Goal: Task Accomplishment & Management: Manage account settings

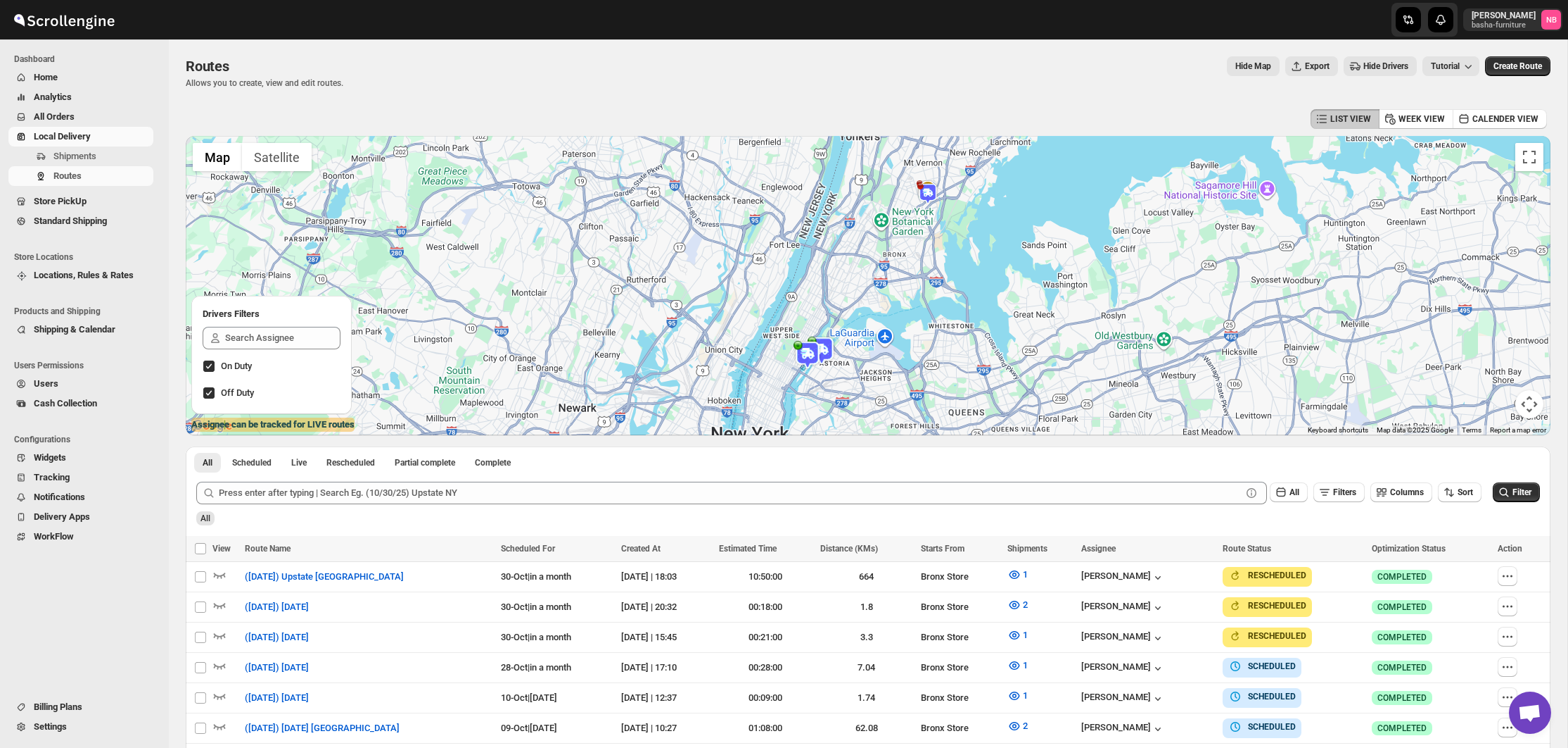
scroll to position [333, 0]
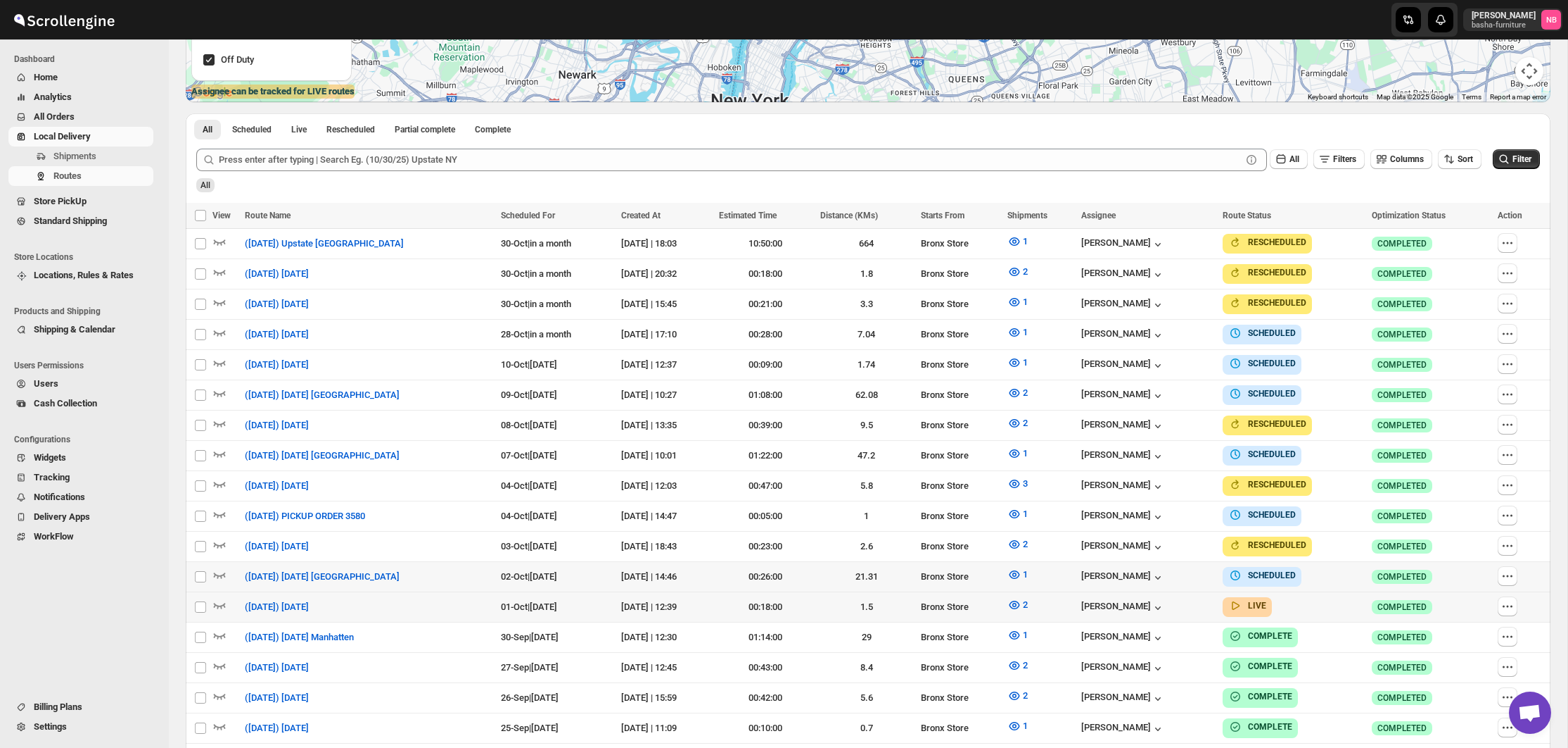
drag, startPoint x: 1486, startPoint y: 195, endPoint x: 1514, endPoint y: 172, distance: 36.2
click at [1486, 195] on div "Submit All Filters Columns Sort Filter All" at bounding box center [867, 170] width 1365 height 65
click at [1518, 167] on button "Filter" at bounding box center [1516, 160] width 47 height 20
click at [1028, 539] on span "2" at bounding box center [1025, 544] width 5 height 11
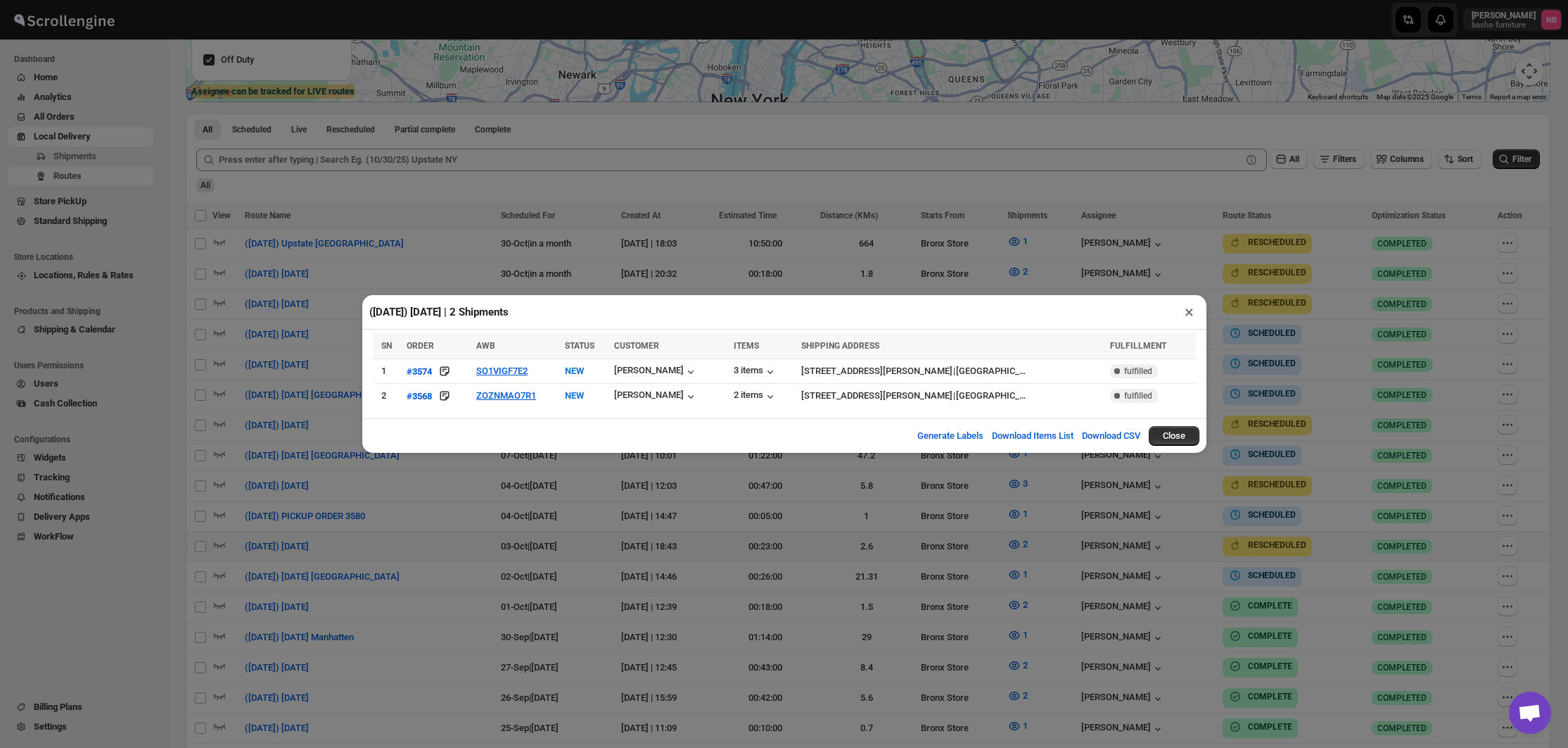
click at [673, 604] on div "([DATE]) [DATE] | 2 Shipments × SN ORDER AWB STATUS CUSTOMER ITEMS SHIPPING ADD…" at bounding box center [784, 374] width 1568 height 748
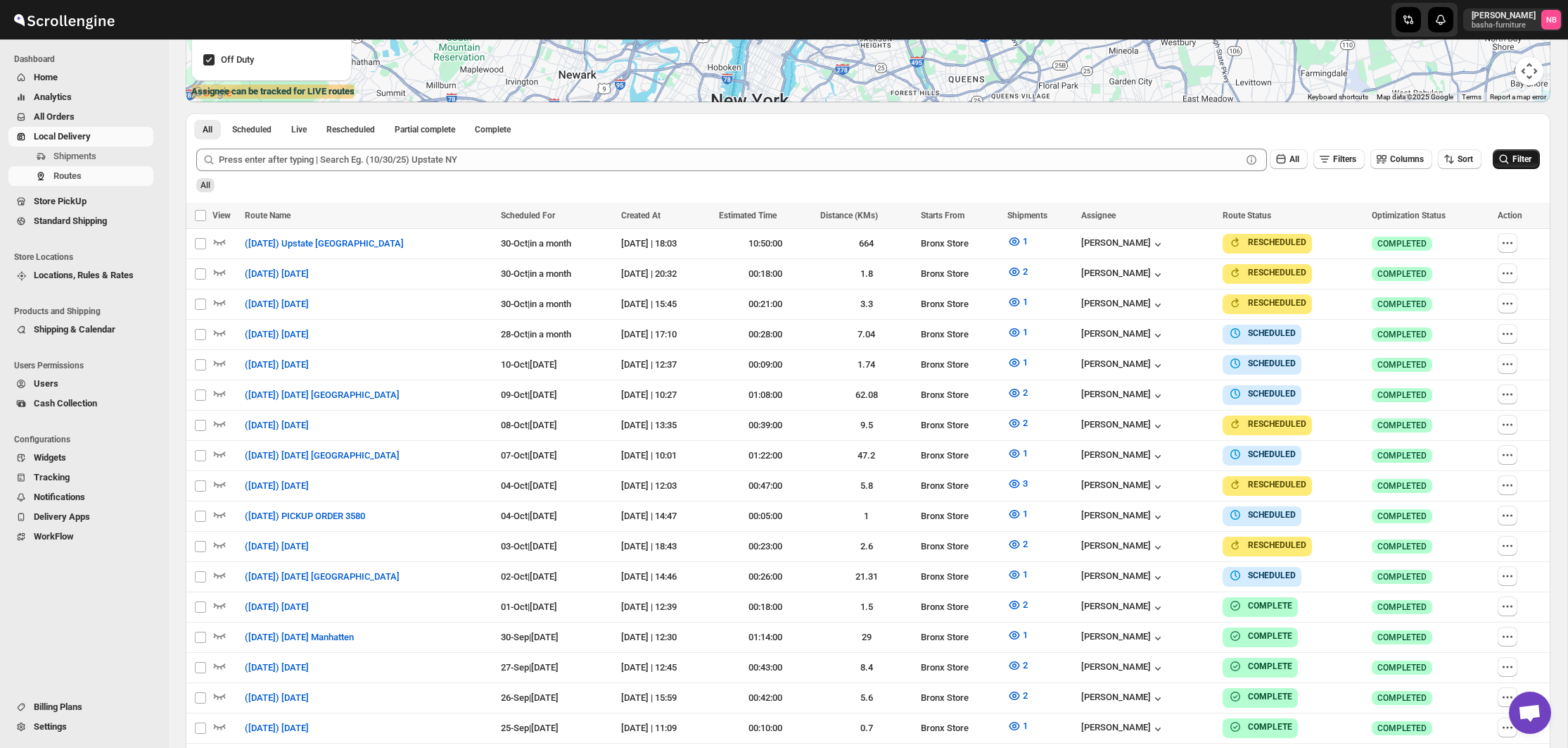
click at [1517, 167] on button "Filter" at bounding box center [1516, 160] width 47 height 20
click at [1022, 477] on icon "button" at bounding box center [1015, 484] width 14 height 14
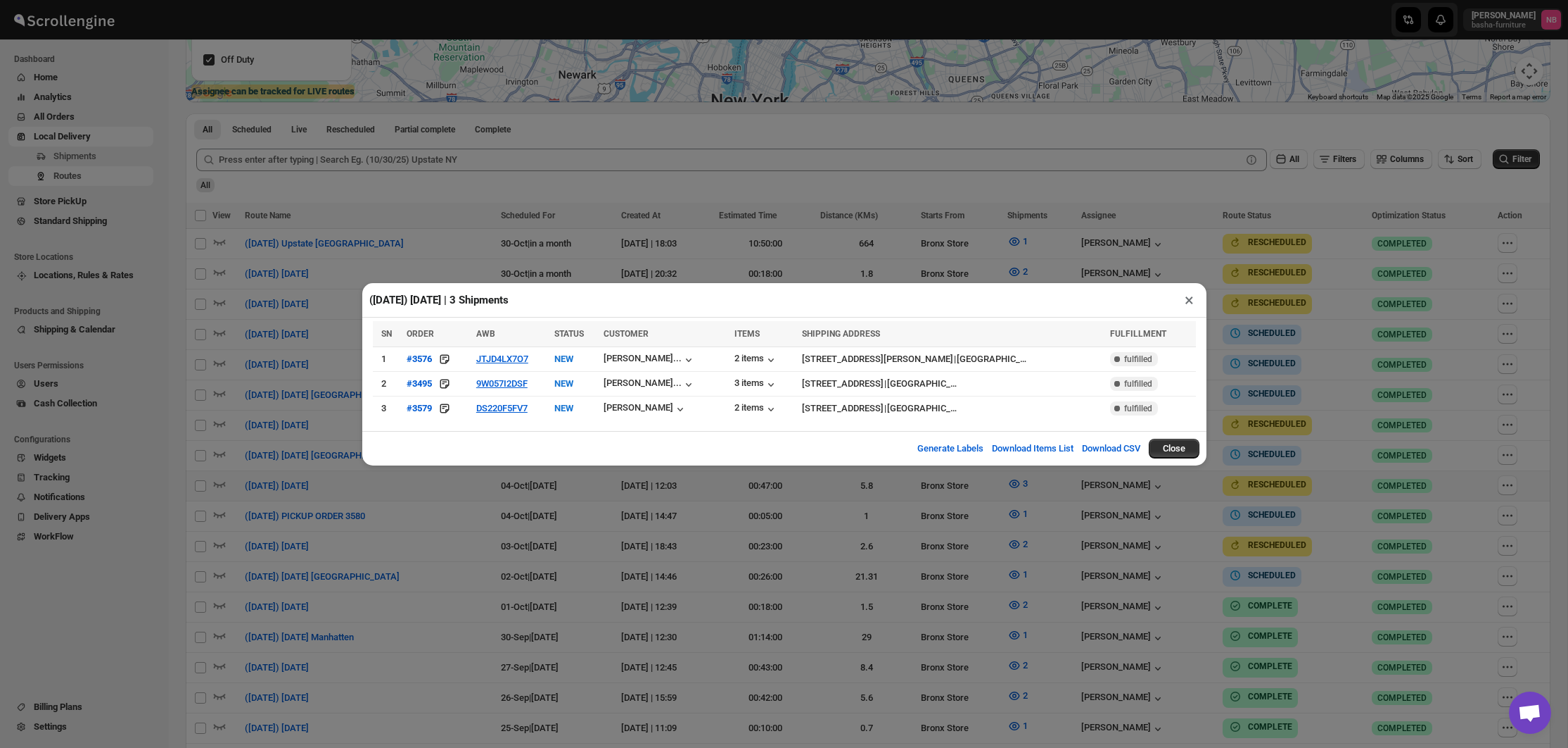
click at [877, 543] on div "([DATE]) [DATE] | 3 Shipments × SN ORDER AWB STATUS CUSTOMER ITEMS SHIPPING ADD…" at bounding box center [784, 374] width 1568 height 748
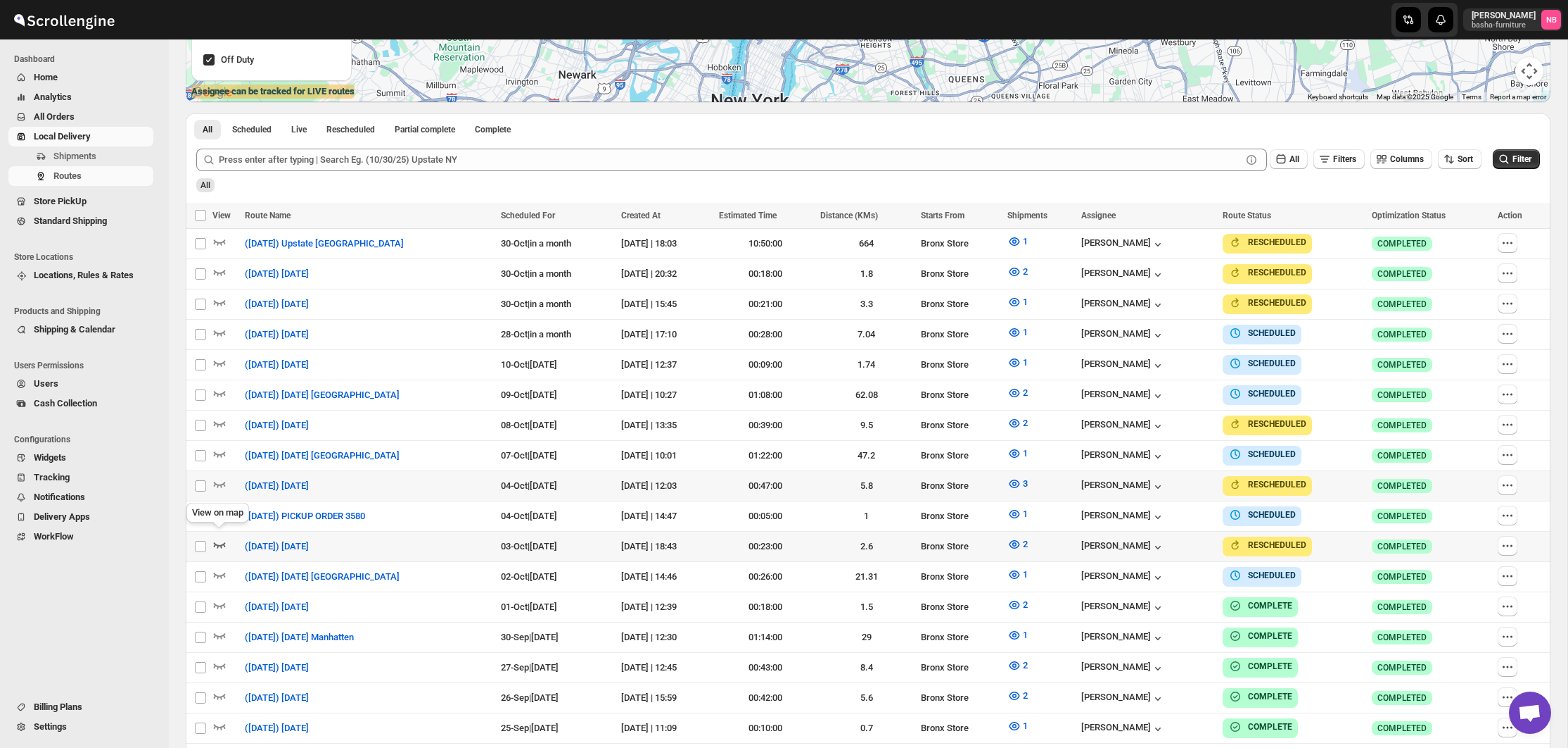
click at [219, 538] on icon "button" at bounding box center [219, 545] width 14 height 14
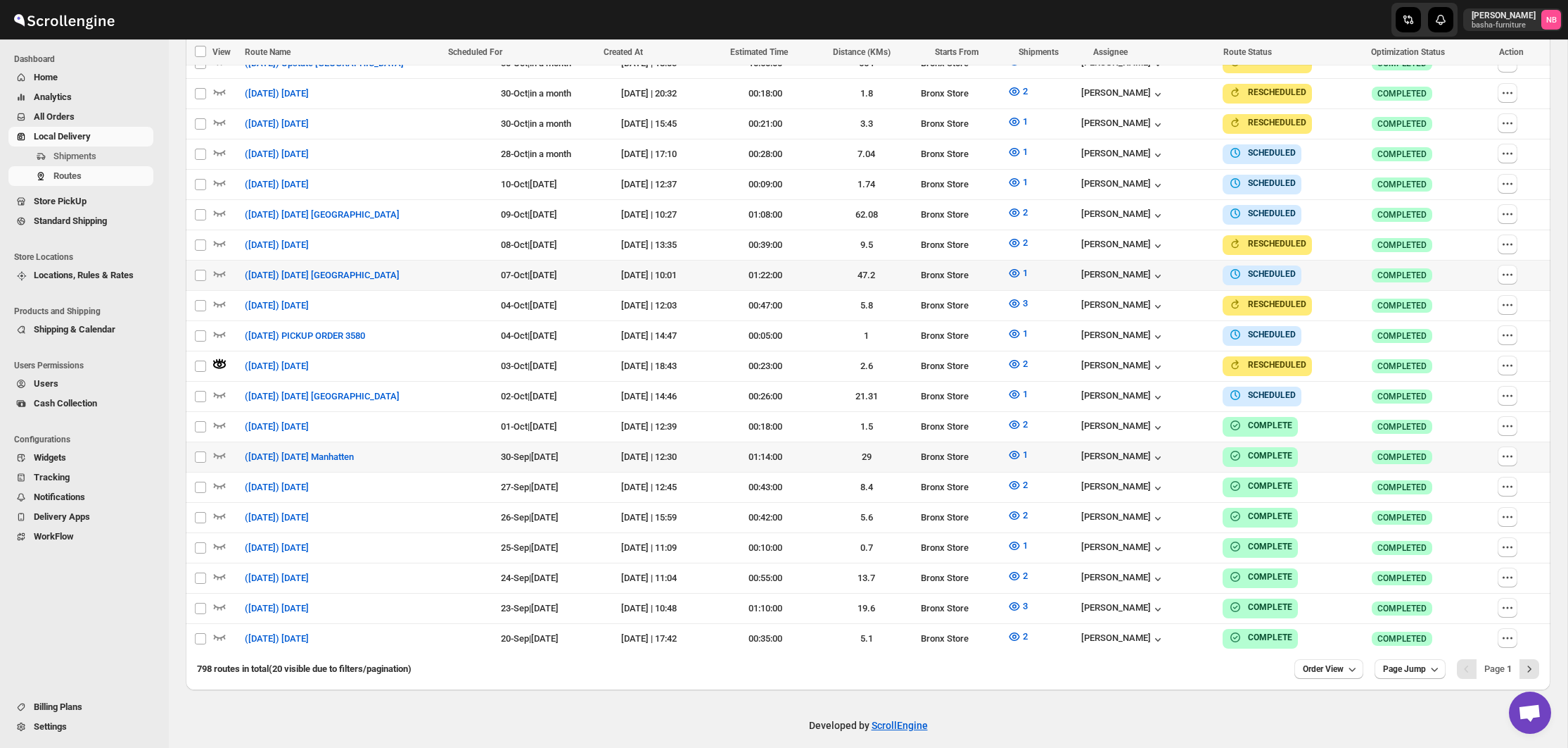
scroll to position [513, 0]
click at [1510, 360] on icon "button" at bounding box center [1508, 366] width 14 height 14
checkbox input "true"
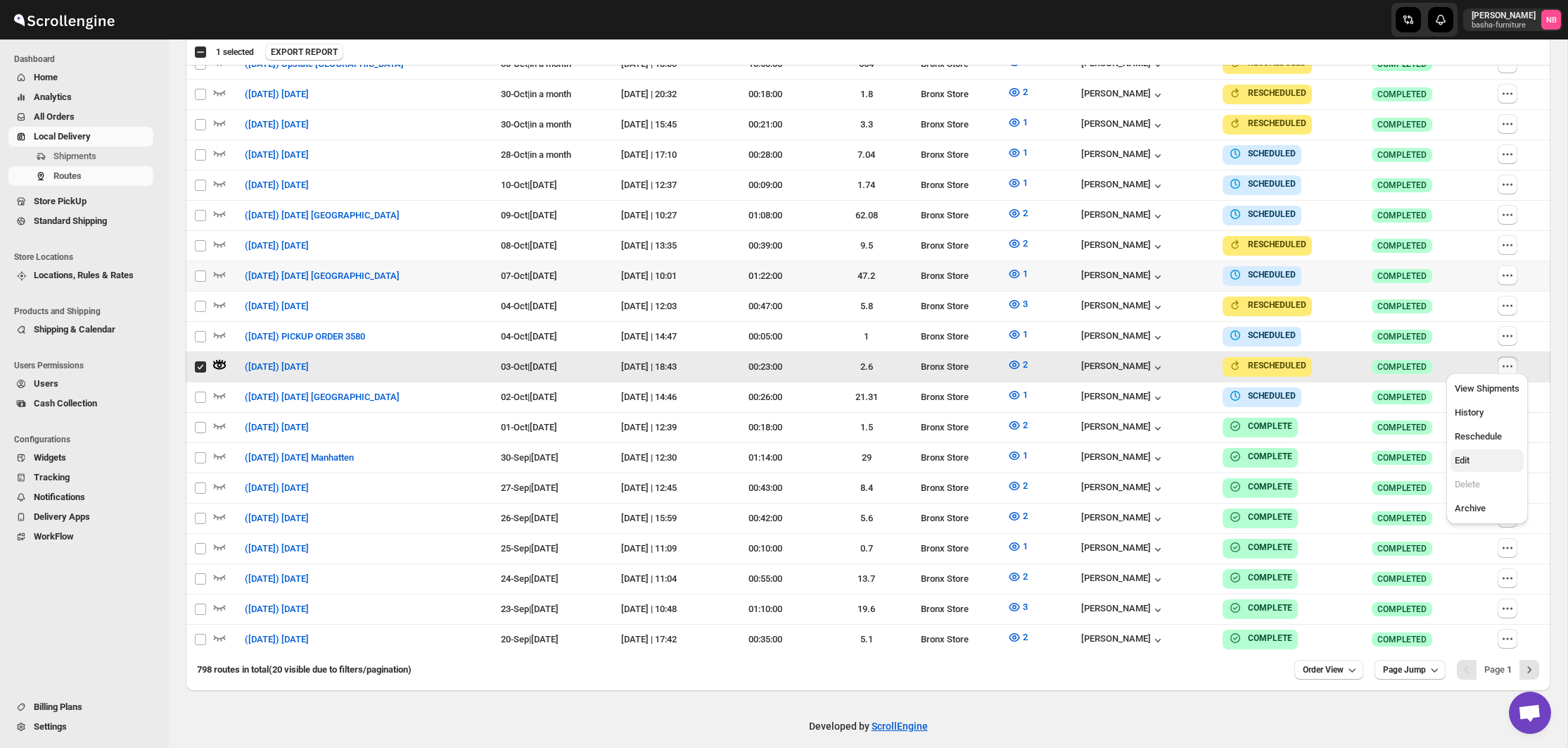
click at [1485, 468] on span "Edit" at bounding box center [1487, 461] width 65 height 14
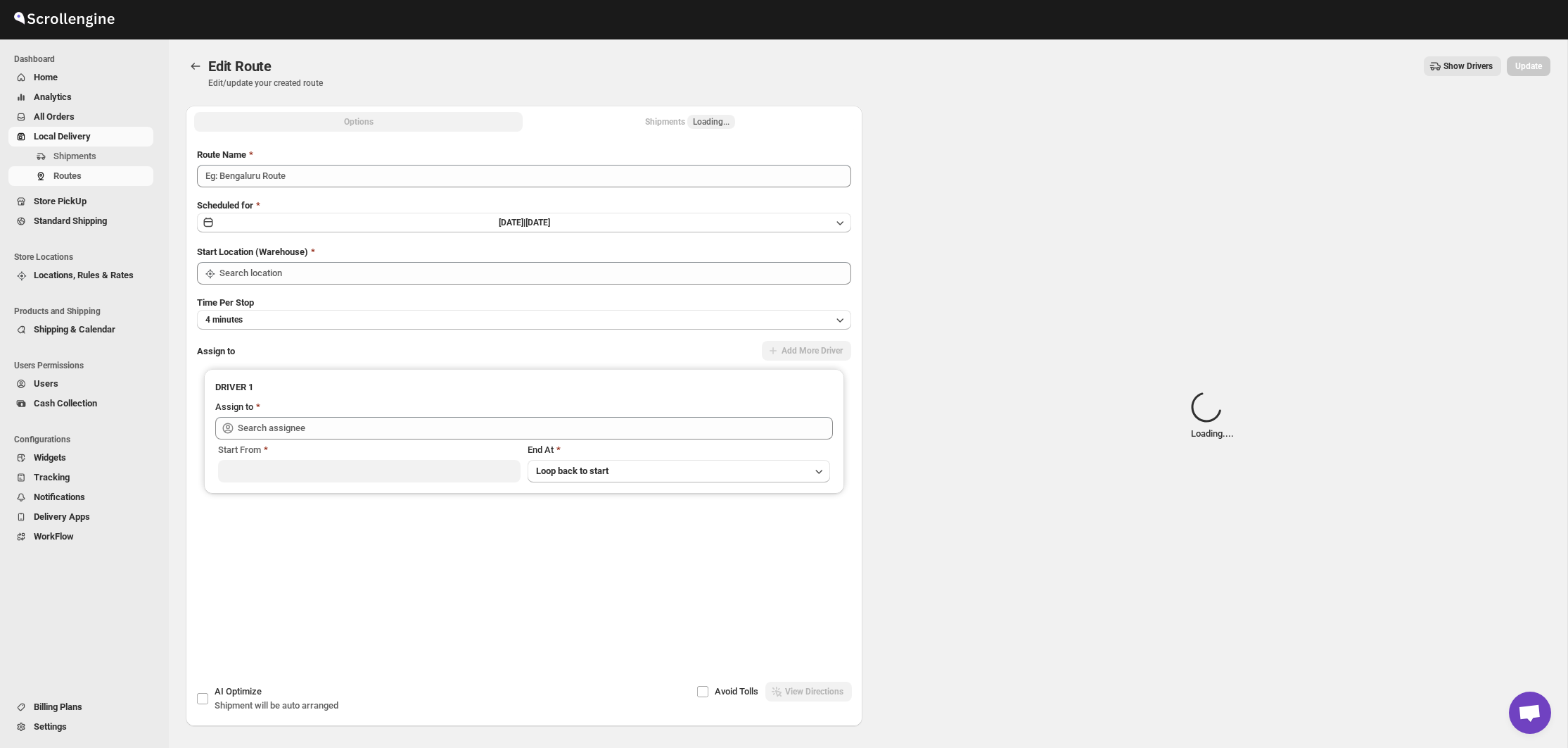
type input "([DATE]) [DATE]"
type input "Bronx Store"
type input "[PERSON_NAME] ([EMAIL_ADDRESS][DOMAIN_NAME])"
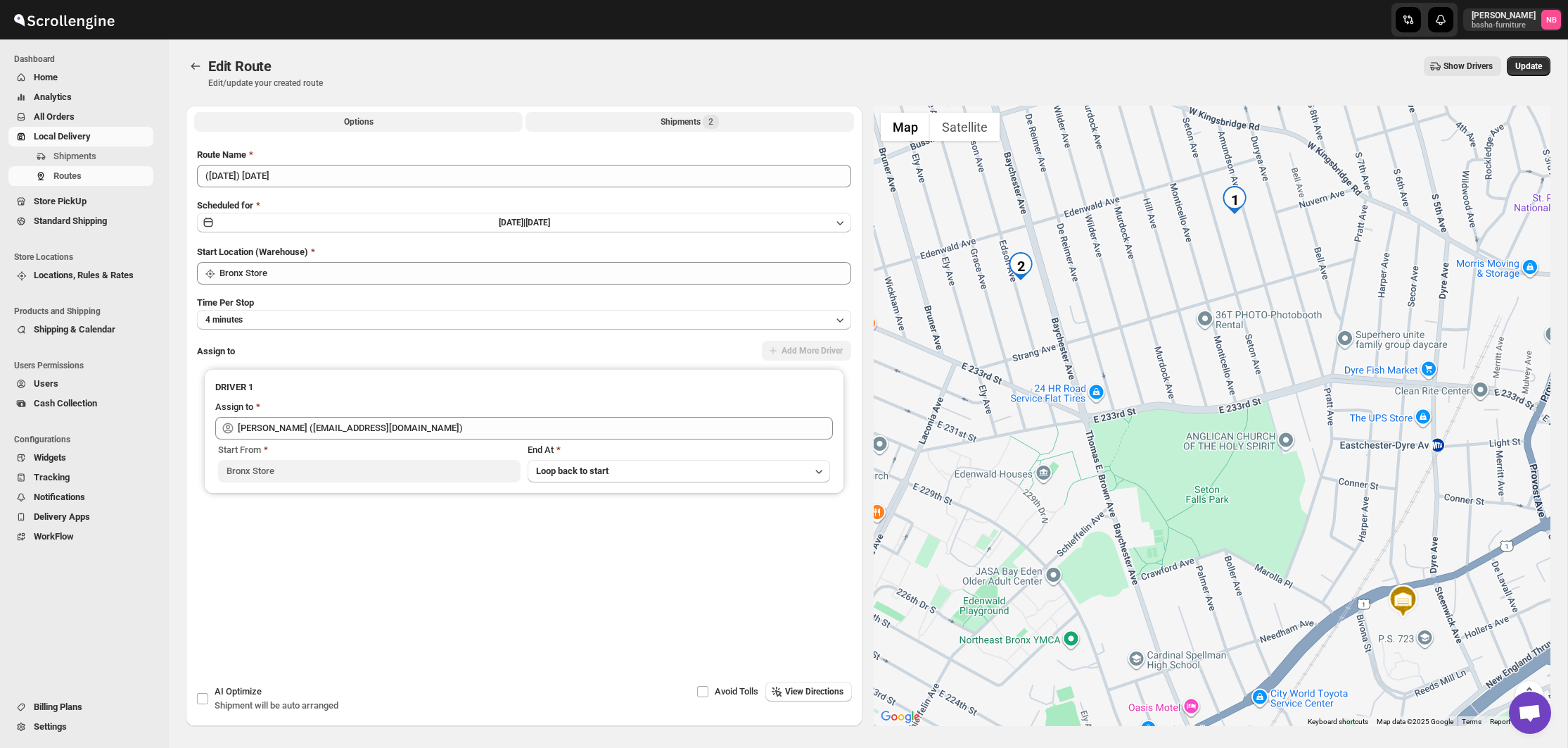
click at [654, 124] on button "Shipments 2" at bounding box center [690, 122] width 329 height 20
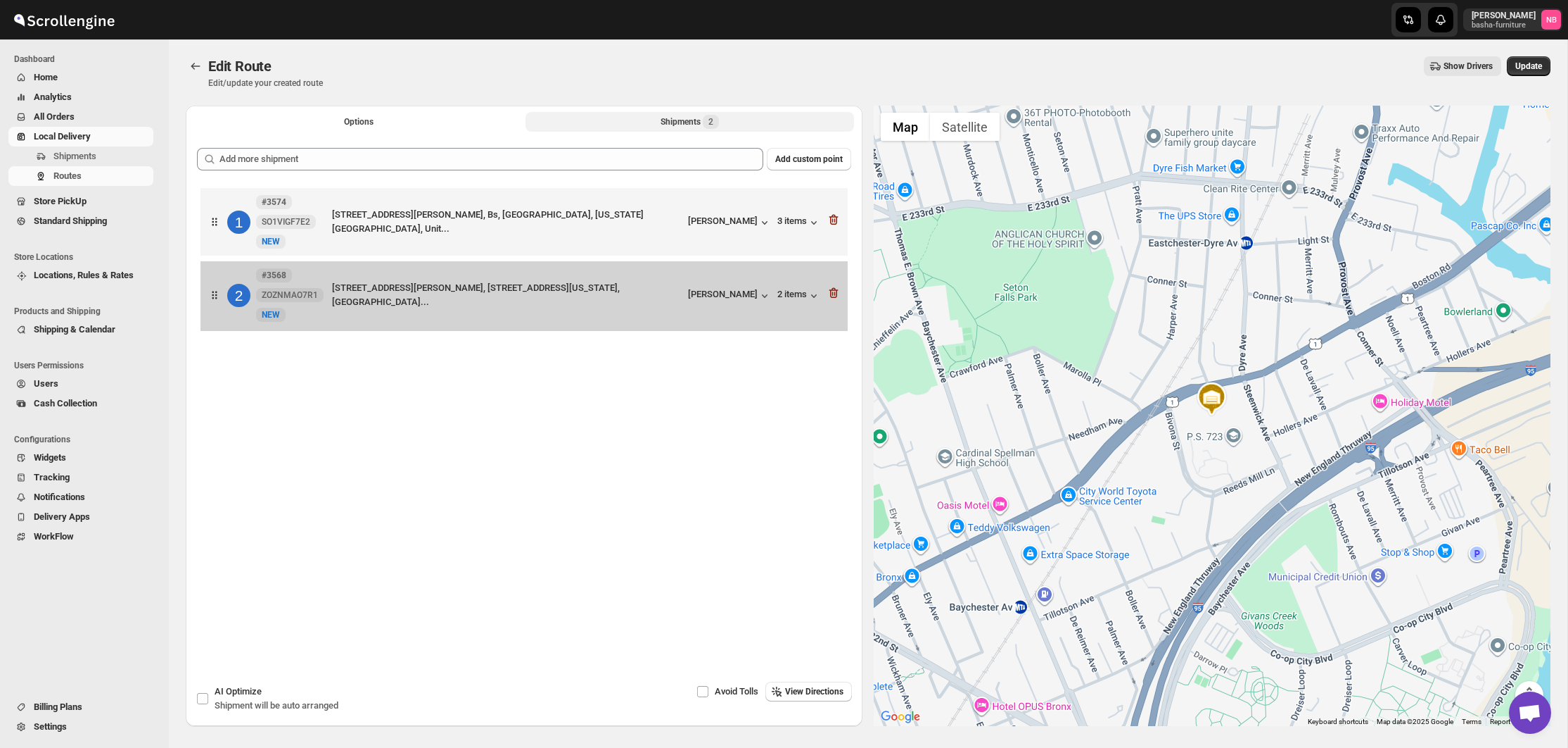
drag, startPoint x: 625, startPoint y: 260, endPoint x: 623, endPoint y: 235, distance: 25.1
click at [623, 235] on div "1 #3574 SO1VIGF7E2 New NEW [STREET_ADDRESS][GEOGRAPHIC_DATA][PERSON_NAME][US_ST…" at bounding box center [524, 260] width 654 height 152
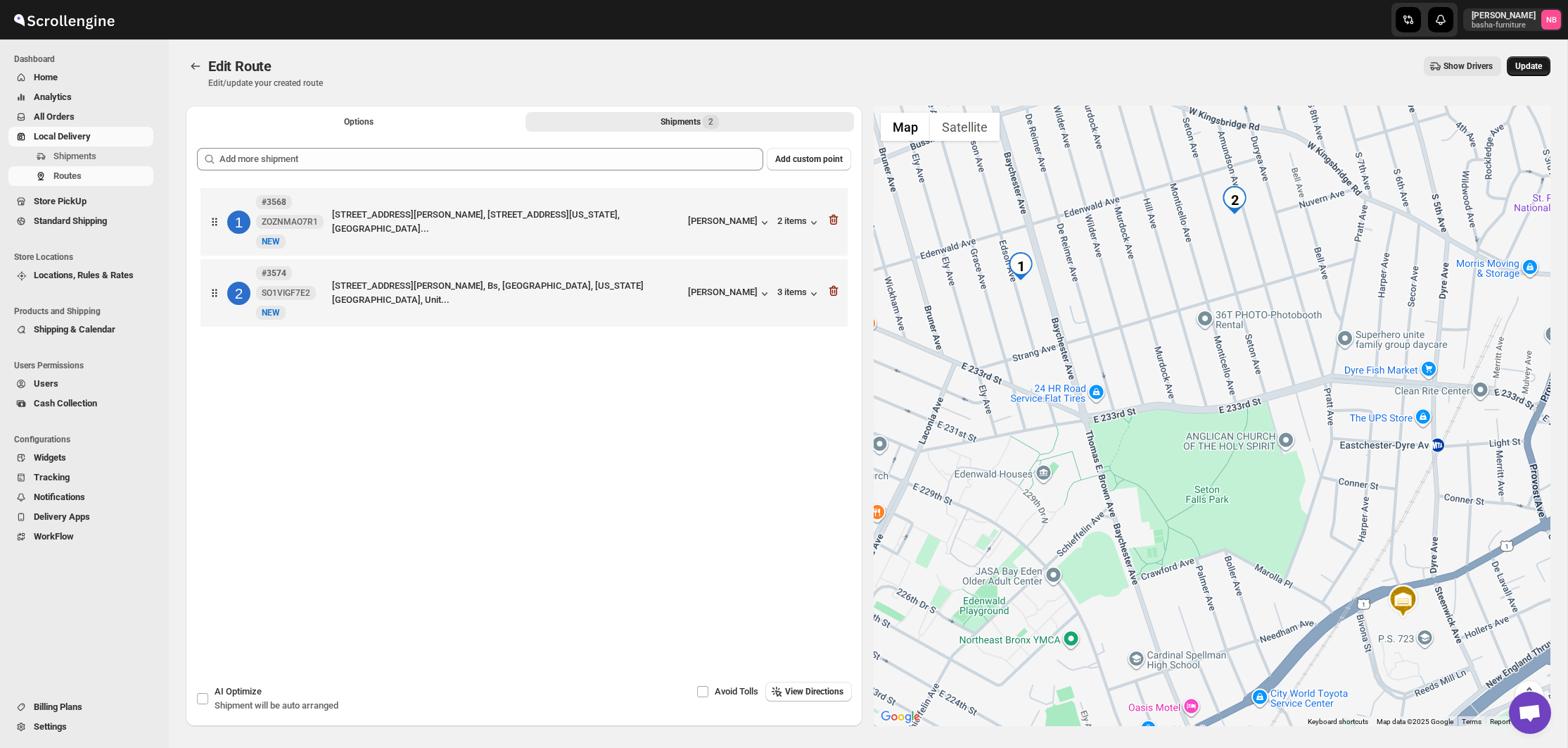
click at [1518, 68] on span "Update" at bounding box center [1528, 66] width 27 height 11
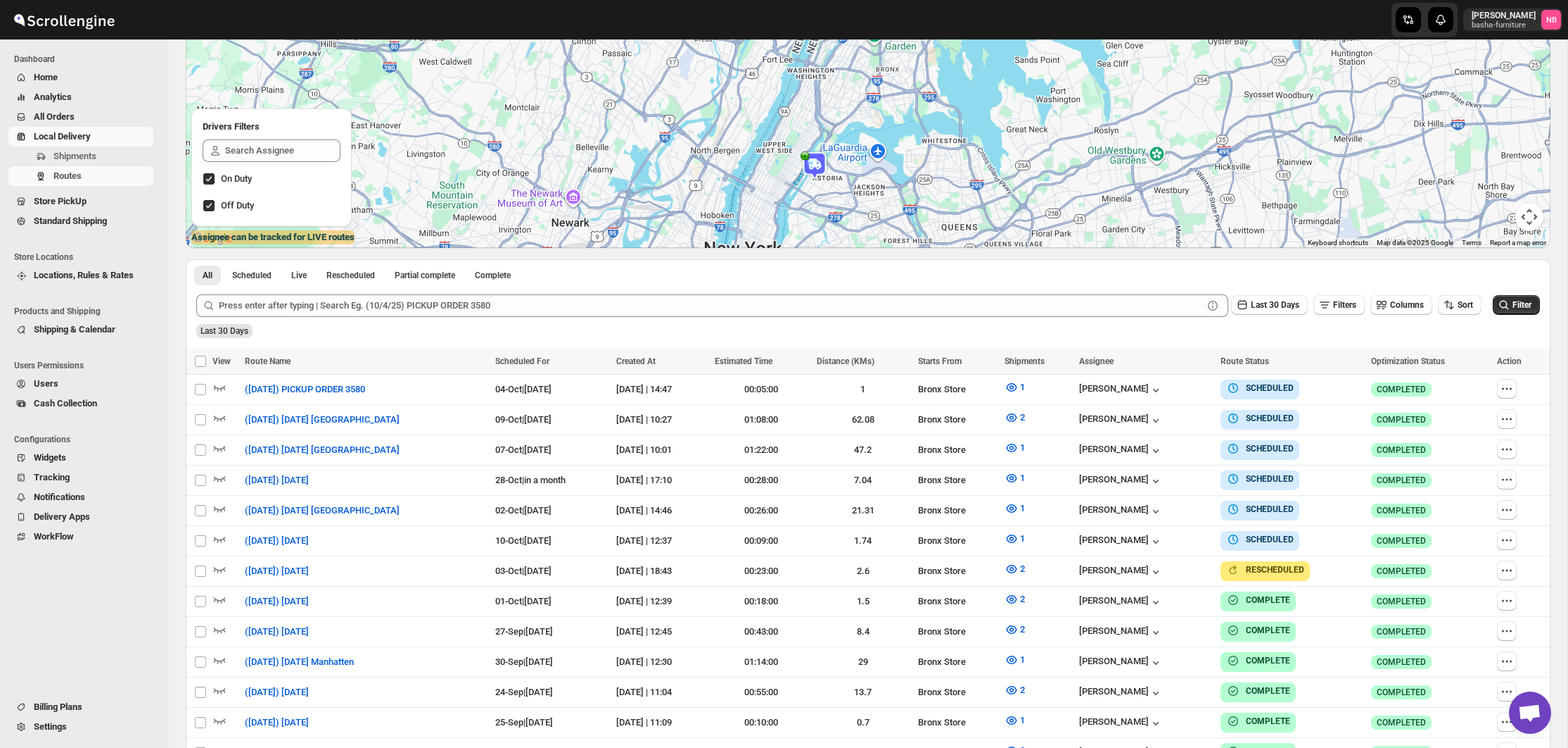
scroll to position [214, 0]
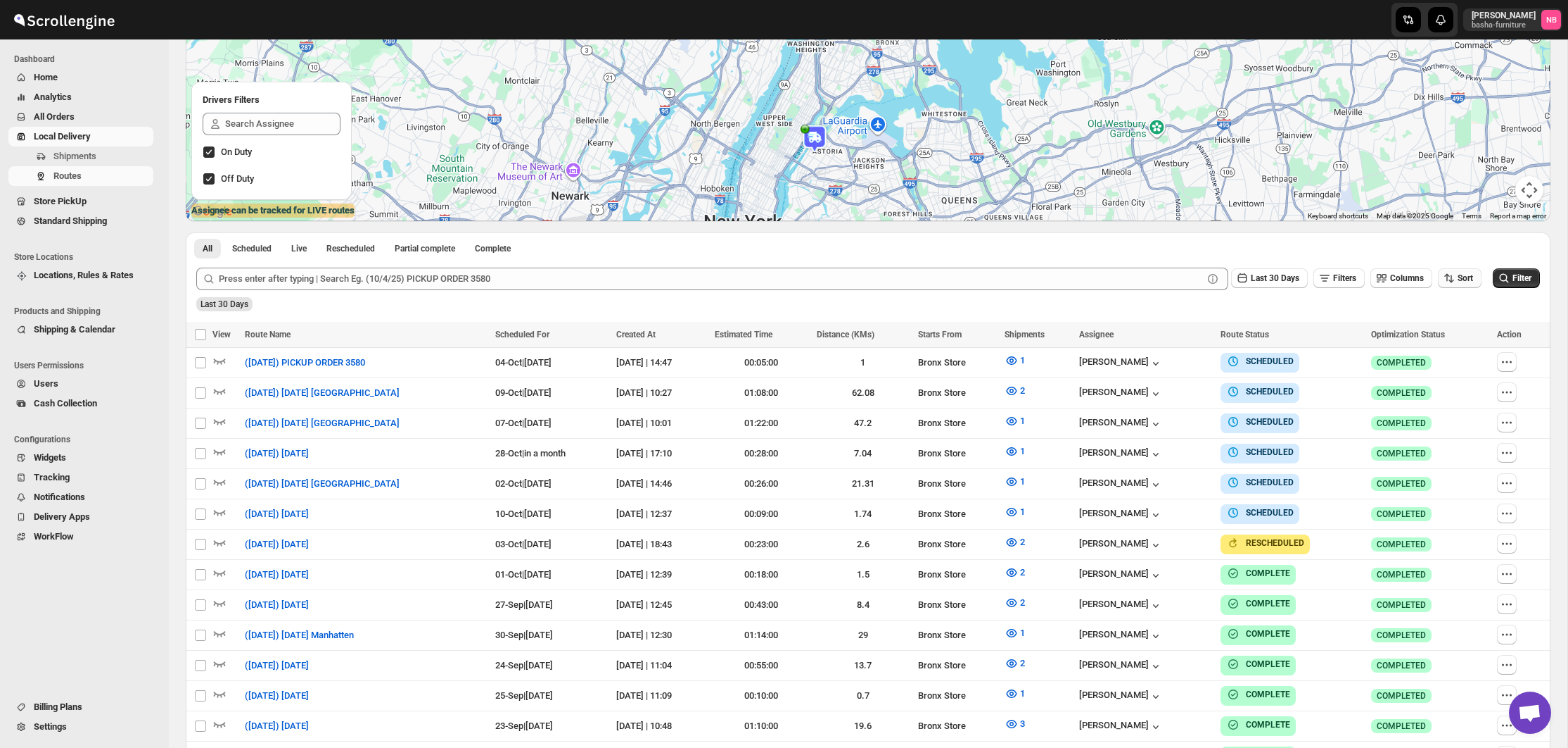
click at [1458, 274] on span "Sort" at bounding box center [1466, 278] width 16 height 10
click at [1436, 365] on ul "Created Date Due Date Route Name Stops Status" at bounding box center [1454, 379] width 85 height 124
click at [1438, 360] on div "Due Date" at bounding box center [1434, 353] width 37 height 14
click at [1270, 279] on span "Last 30 Days" at bounding box center [1275, 278] width 49 height 10
click at [1276, 461] on button "All" at bounding box center [1255, 455] width 80 height 23
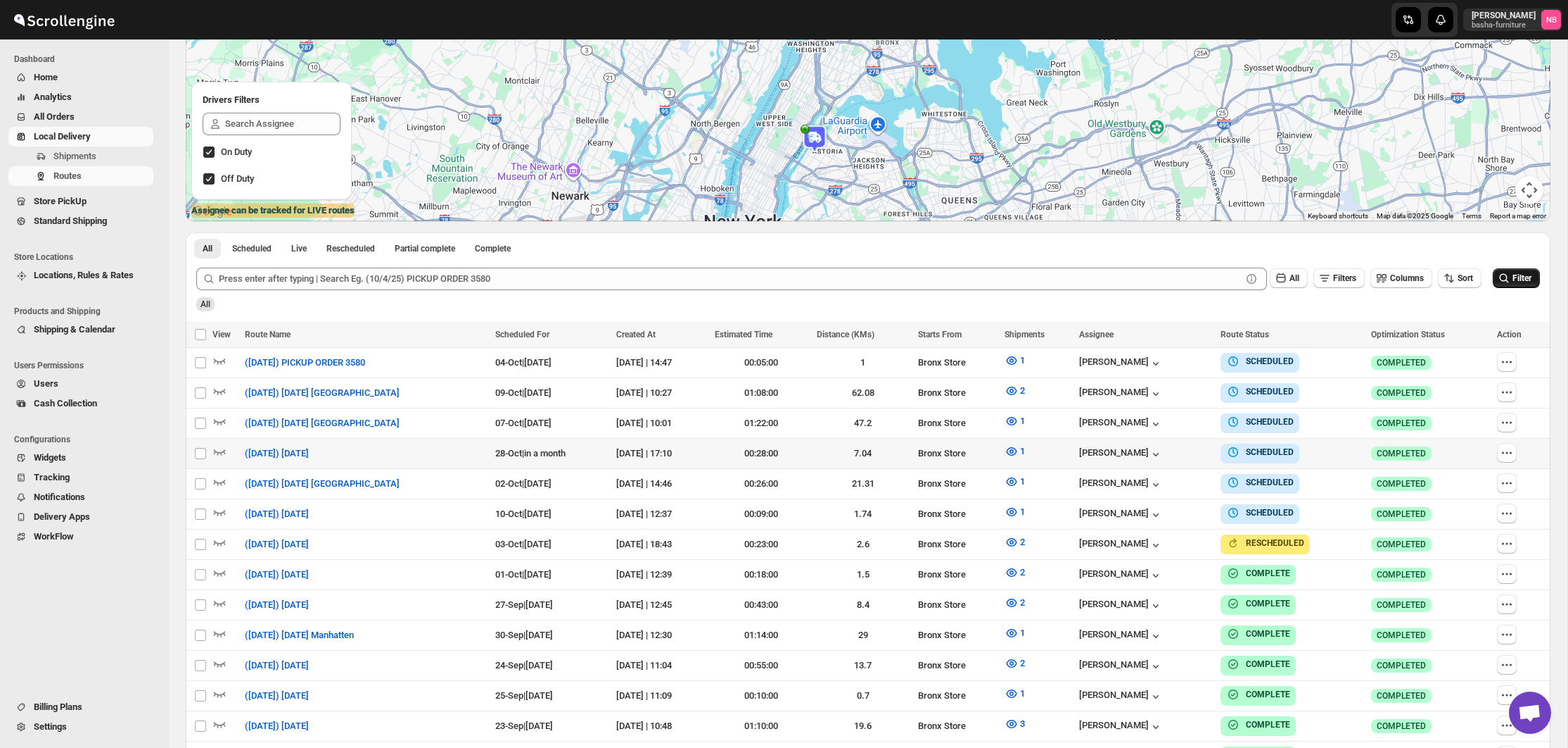
click at [1513, 280] on span "Filter" at bounding box center [1522, 278] width 19 height 10
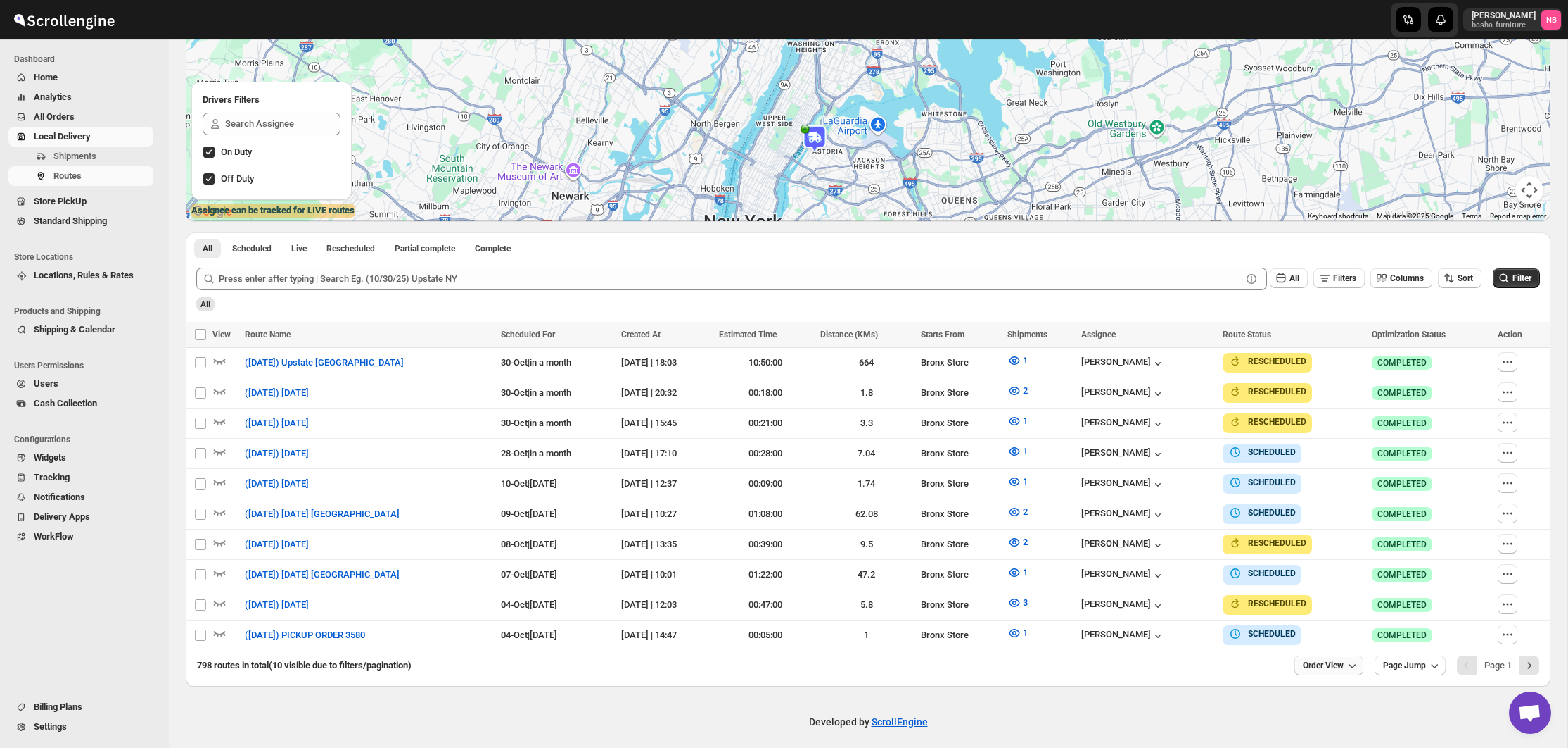
click at [1331, 664] on span "Order View" at bounding box center [1323, 664] width 41 height 11
click at [1312, 535] on div "20 orders" at bounding box center [1306, 536] width 37 height 14
